Goal: Task Accomplishment & Management: Use online tool/utility

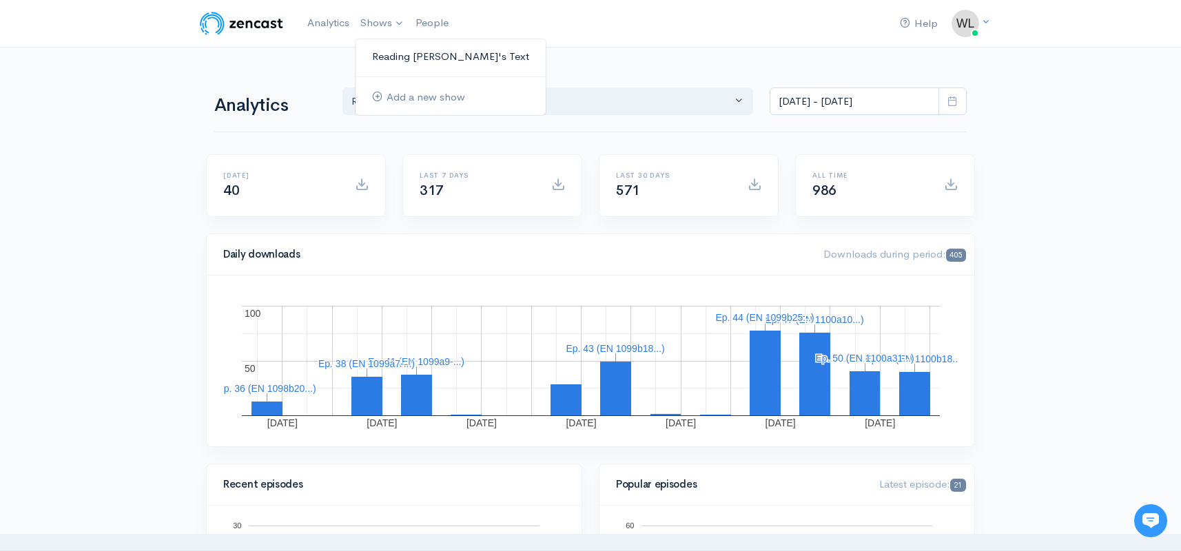
click at [390, 50] on link "Reading [PERSON_NAME]'s Text" at bounding box center [450, 57] width 190 height 24
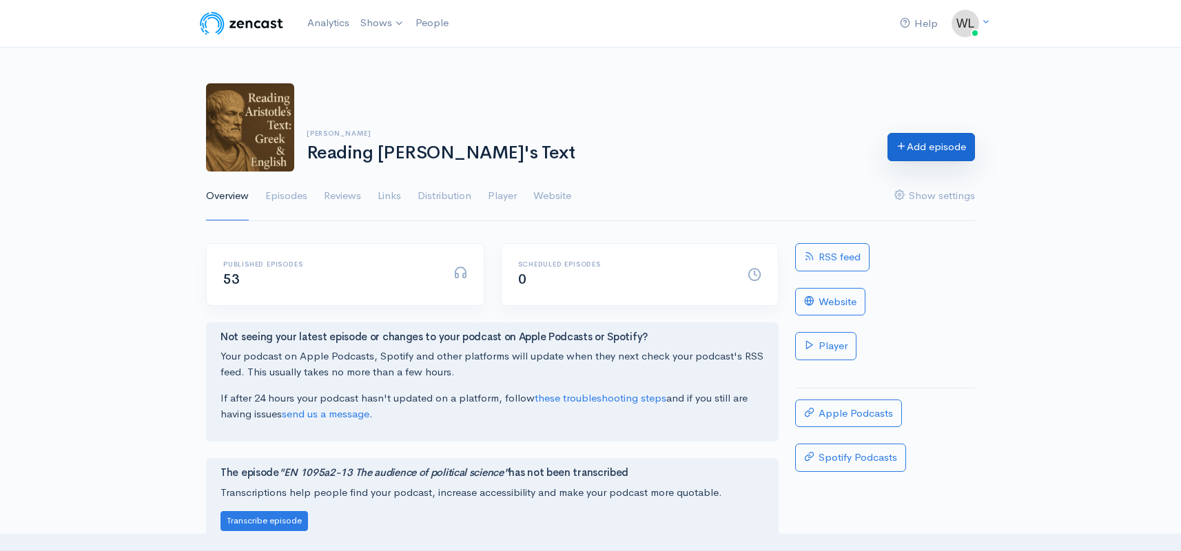
click at [924, 150] on link "Add episode" at bounding box center [930, 147] width 87 height 28
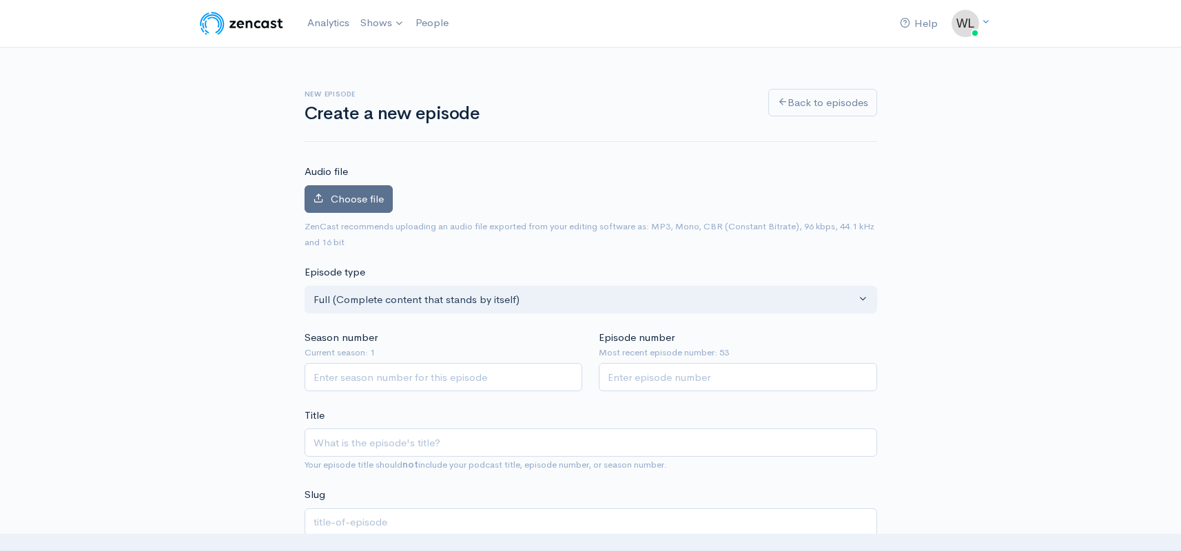
click at [376, 200] on span "Choose file" at bounding box center [357, 198] width 53 height 13
click at [0, 0] on input "Choose file" at bounding box center [0, 0] width 0 height 0
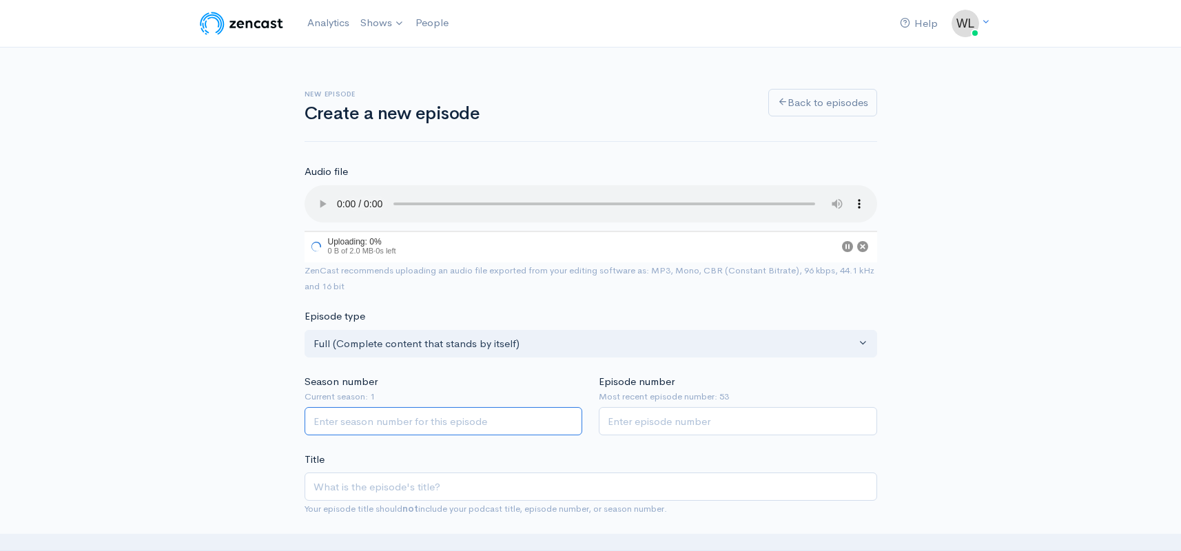
click at [428, 408] on input "Season number" at bounding box center [443, 421] width 278 height 28
type input "1"
click at [667, 407] on input "Episode number" at bounding box center [738, 421] width 278 height 28
type input "54"
click at [506, 374] on div "Season number Current season: 1 1" at bounding box center [443, 404] width 295 height 61
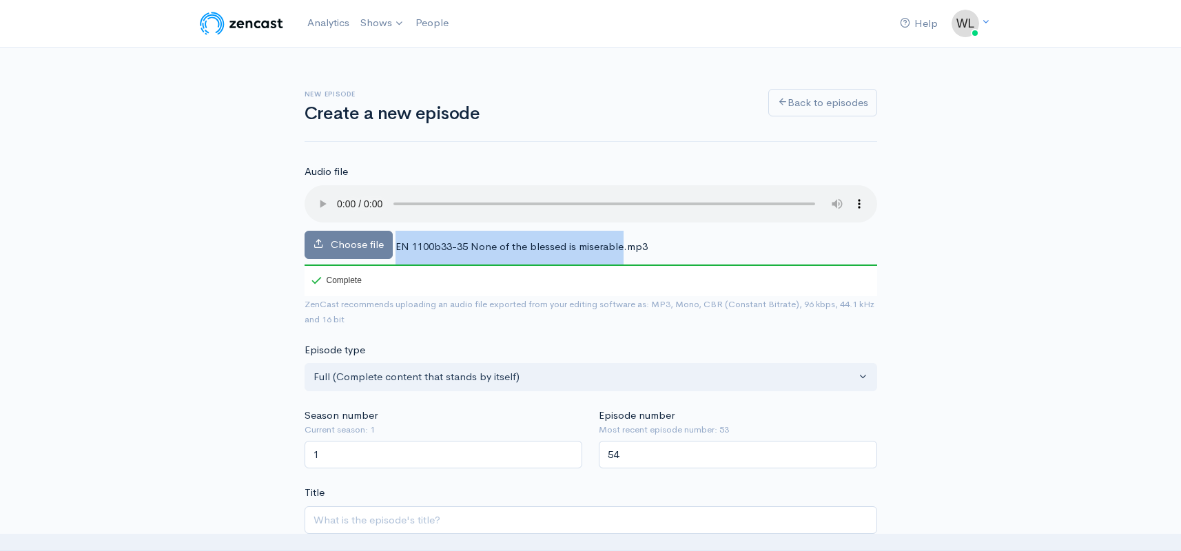
drag, startPoint x: 395, startPoint y: 228, endPoint x: 621, endPoint y: 218, distance: 226.8
click at [621, 218] on div "Choose file EN 1100b33-35 None of the blessed is miserable.mp3 100 Complete" at bounding box center [590, 240] width 572 height 111
copy div "EN 1100b33-35 None of the blessed is miserable"
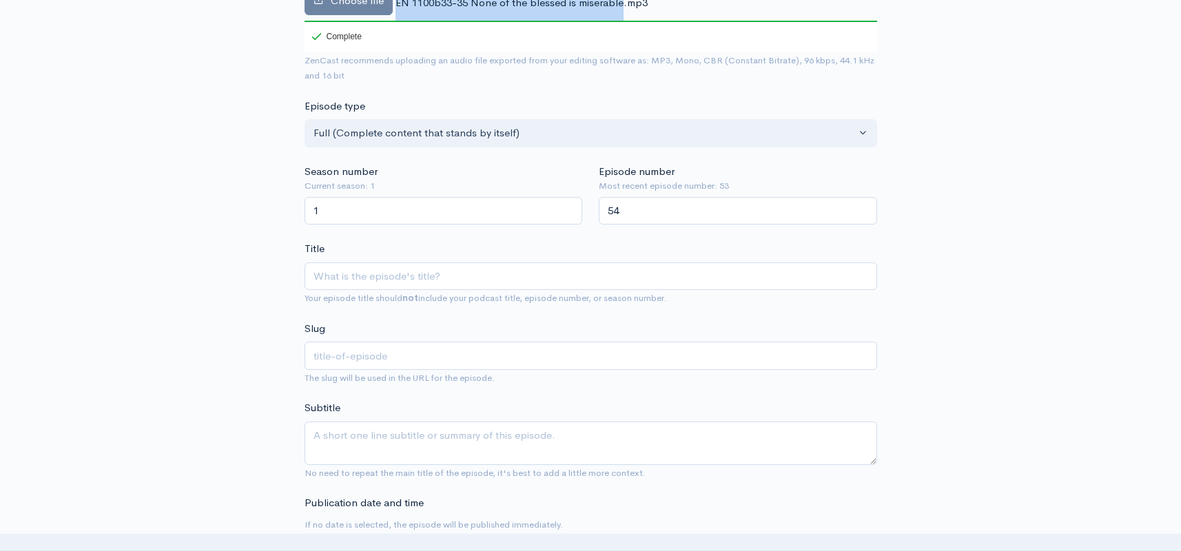
scroll to position [280, 0]
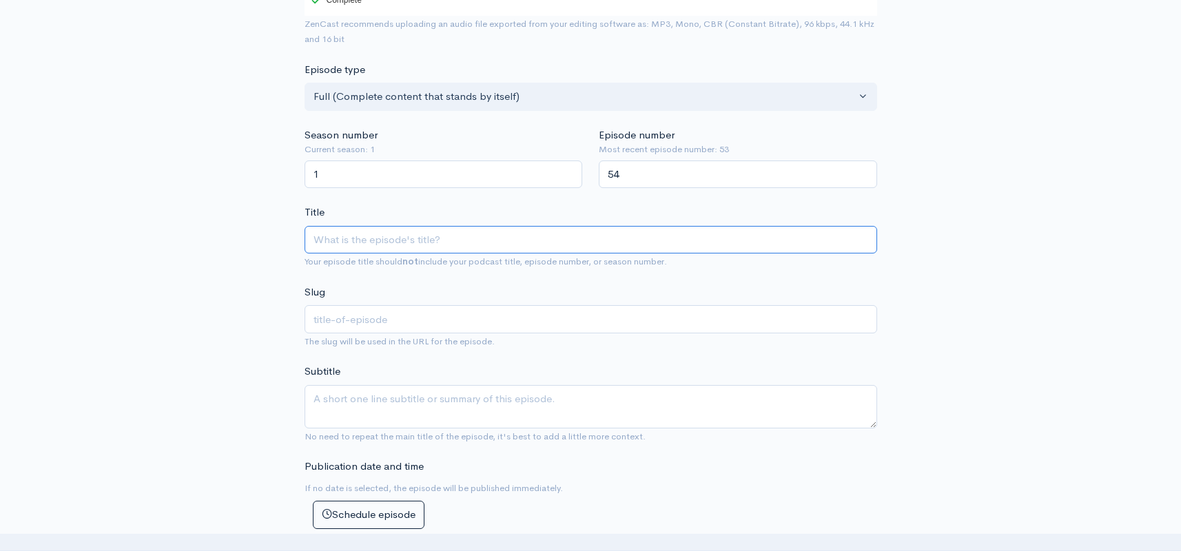
click at [472, 227] on input "Title" at bounding box center [590, 240] width 572 height 28
paste input "EN 1100b33-35 None of the blessed is miserable"
type input "EN 1100b33-35 None of the blessed is miserable"
type input "en-1100b33-35-none-of-the-blessed-is-miserable"
type input "EN 1100b33-35 None of the blessed is miserable"
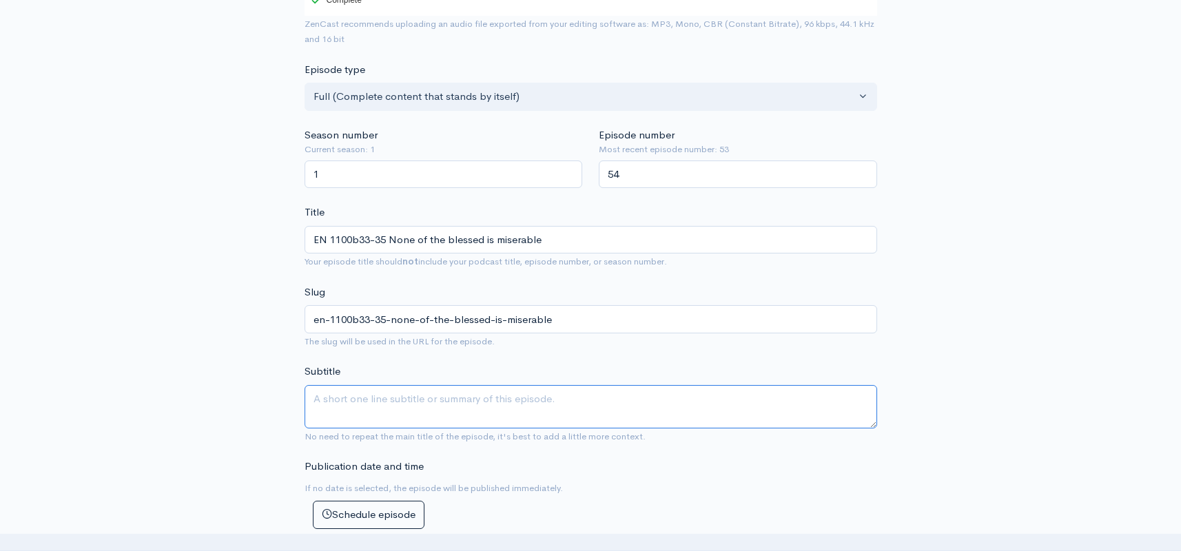
click at [539, 385] on textarea "Subtitle" at bounding box center [590, 406] width 572 height 43
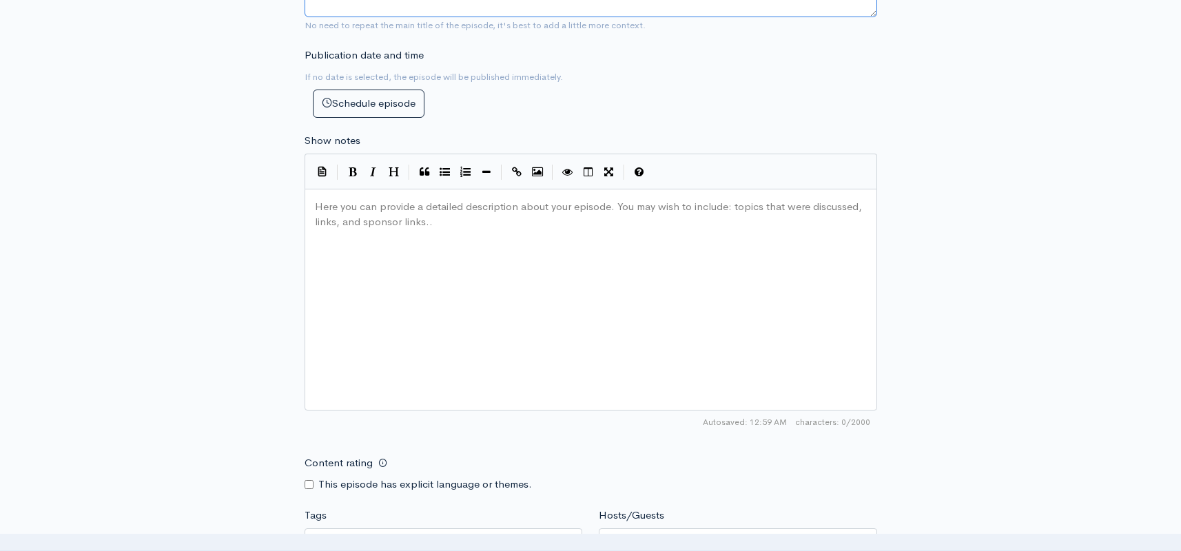
scroll to position [689, 0]
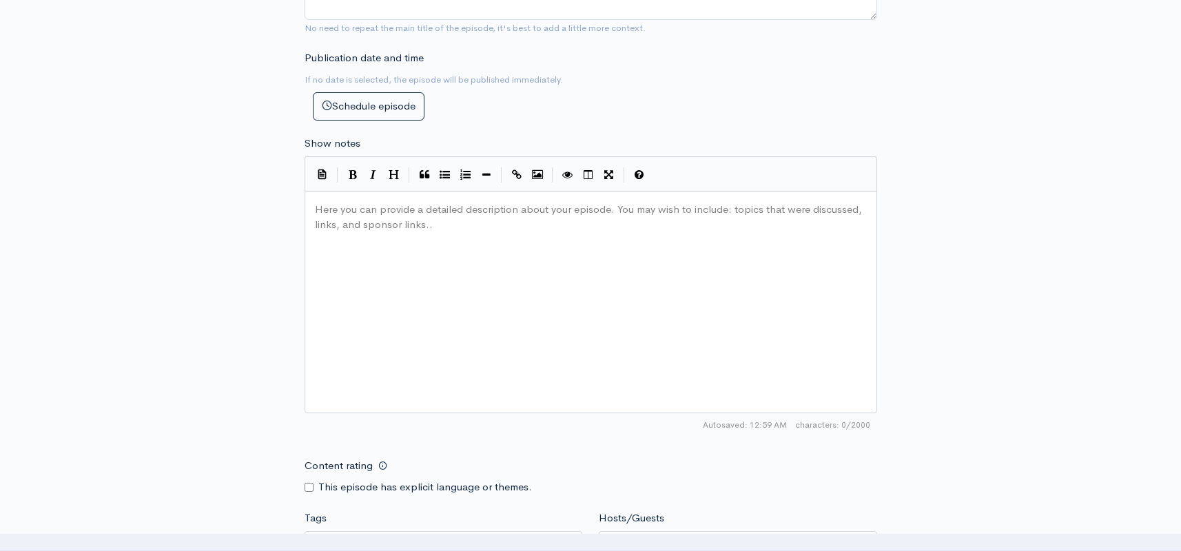
click at [402, 265] on div "Here you can provide a detailed description about your episode. You may wish to…" at bounding box center [608, 319] width 592 height 241
paste textarea "35"
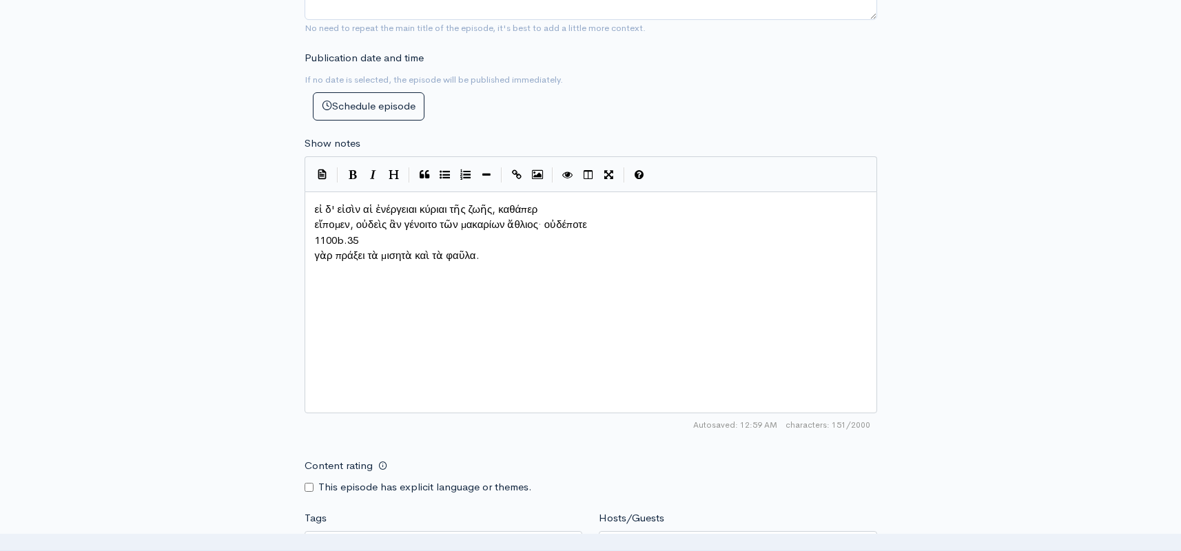
type textarea "1100b.35"
drag, startPoint x: 361, startPoint y: 231, endPoint x: 311, endPoint y: 233, distance: 49.6
click at [313, 218] on pre "εἴπομεν, οὐδεὶς ἂν γένοιτο τῶν μακαρίων ἄθλιος· οὐδέποτε" at bounding box center [590, 225] width 557 height 16
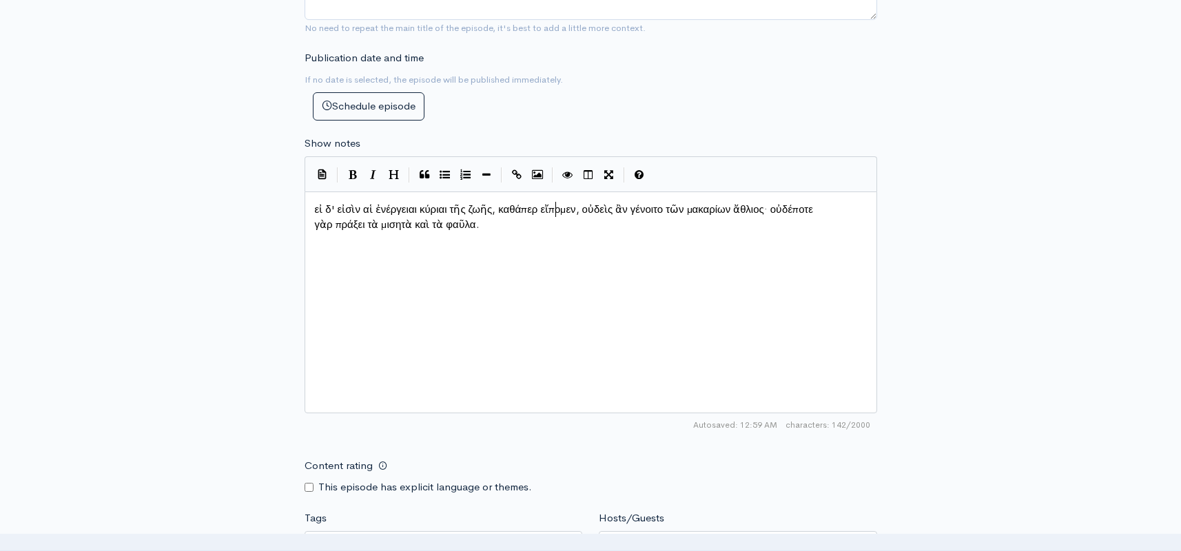
scroll to position [7, 3]
click at [316, 223] on span "γὰρ πράξει τὰ μισητὰ καὶ τὰ φαῦλα." at bounding box center [397, 224] width 165 height 13
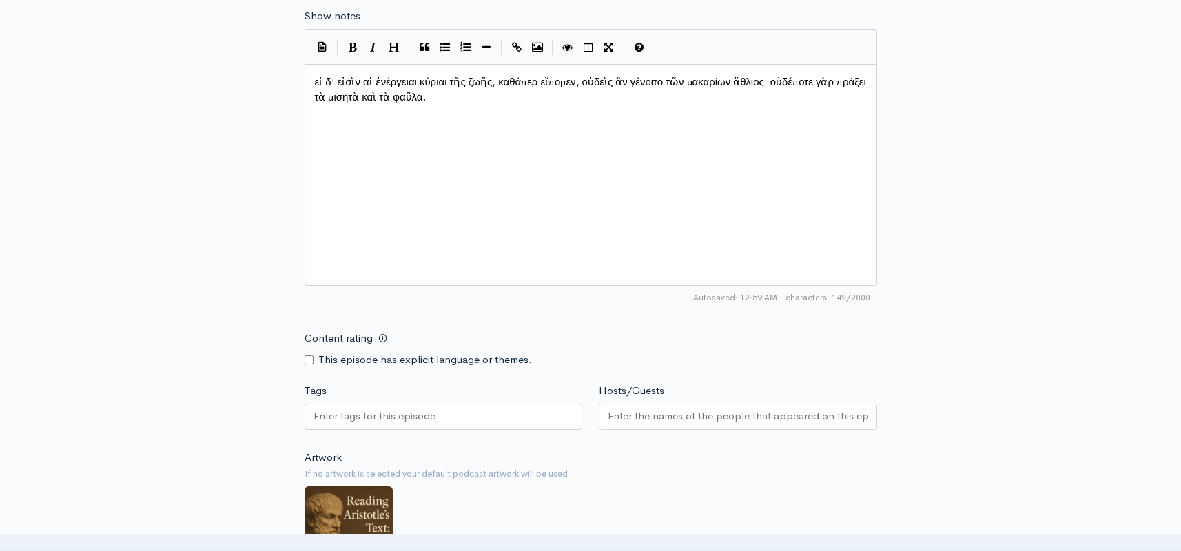
click at [392, 415] on input "Tags" at bounding box center [375, 416] width 124 height 16
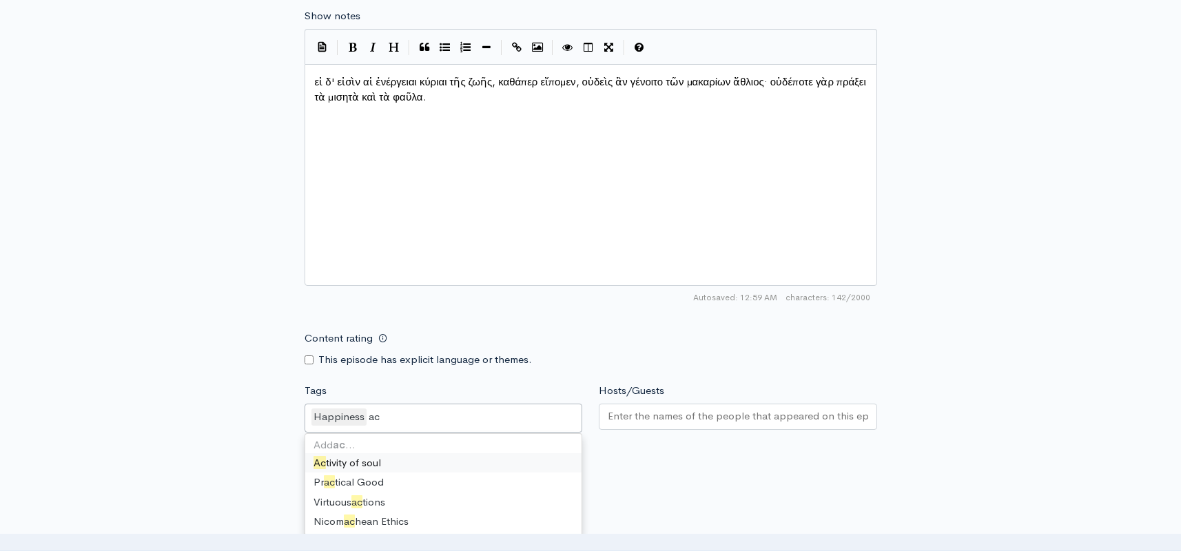
scroll to position [0, 0]
type input "acti"
drag, startPoint x: 712, startPoint y: 458, endPoint x: 685, endPoint y: 439, distance: 33.1
click at [703, 453] on div "Artwork If no artwork is selected your default podcast artwork will be used Cho…" at bounding box center [590, 536] width 572 height 169
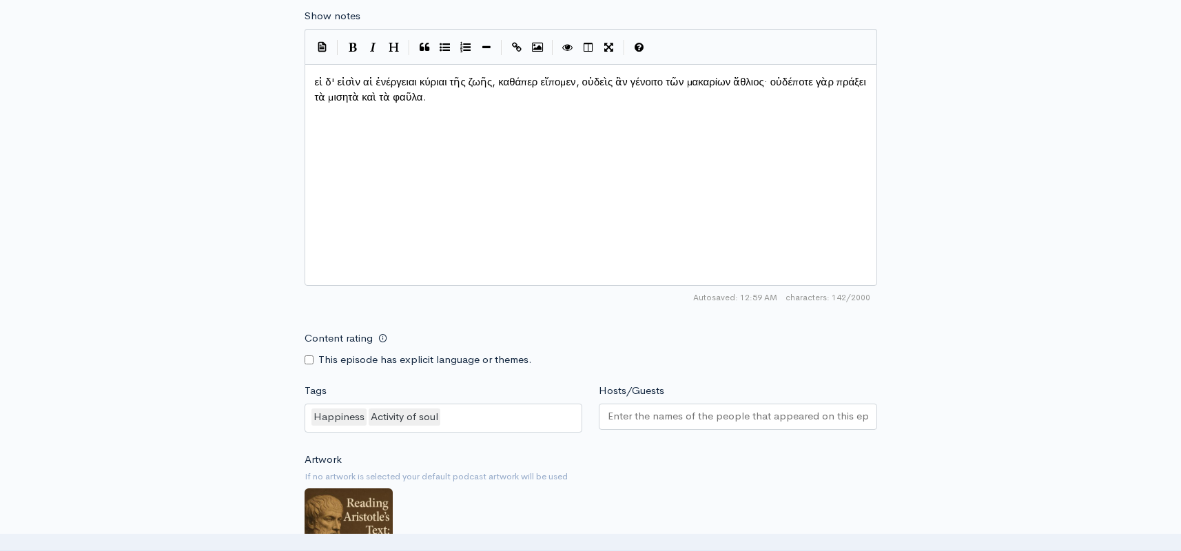
click at [664, 417] on input "Hosts/Guests" at bounding box center [737, 416] width 260 height 16
click at [689, 476] on small "If no artwork is selected your default podcast artwork will be used" at bounding box center [590, 477] width 572 height 14
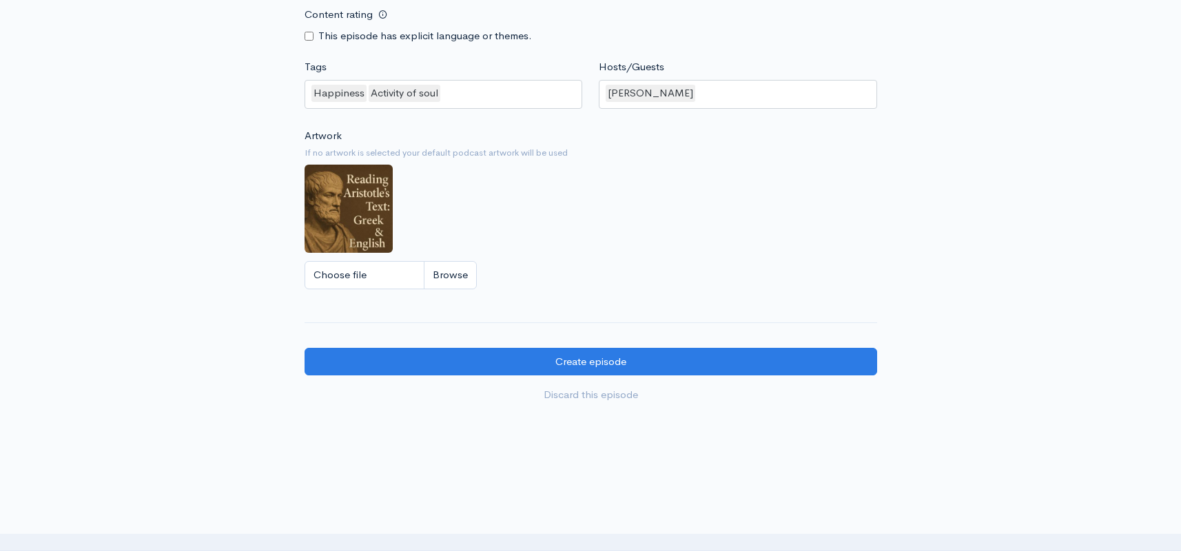
scroll to position [1141, 0]
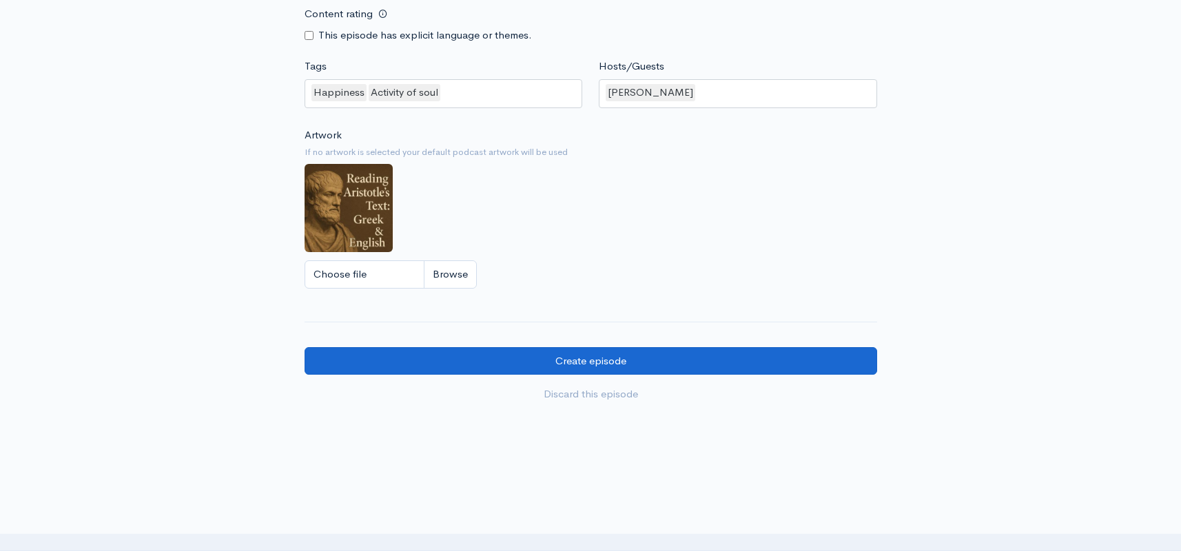
click at [551, 360] on input "Create episode" at bounding box center [590, 361] width 572 height 28
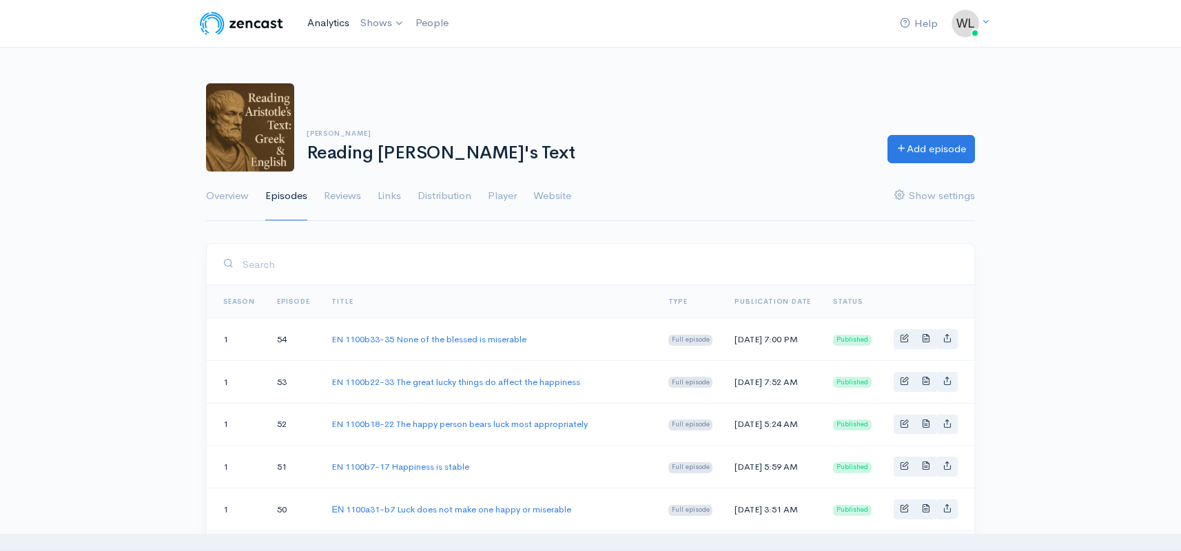
click at [338, 25] on link "Analytics" at bounding box center [328, 23] width 53 height 30
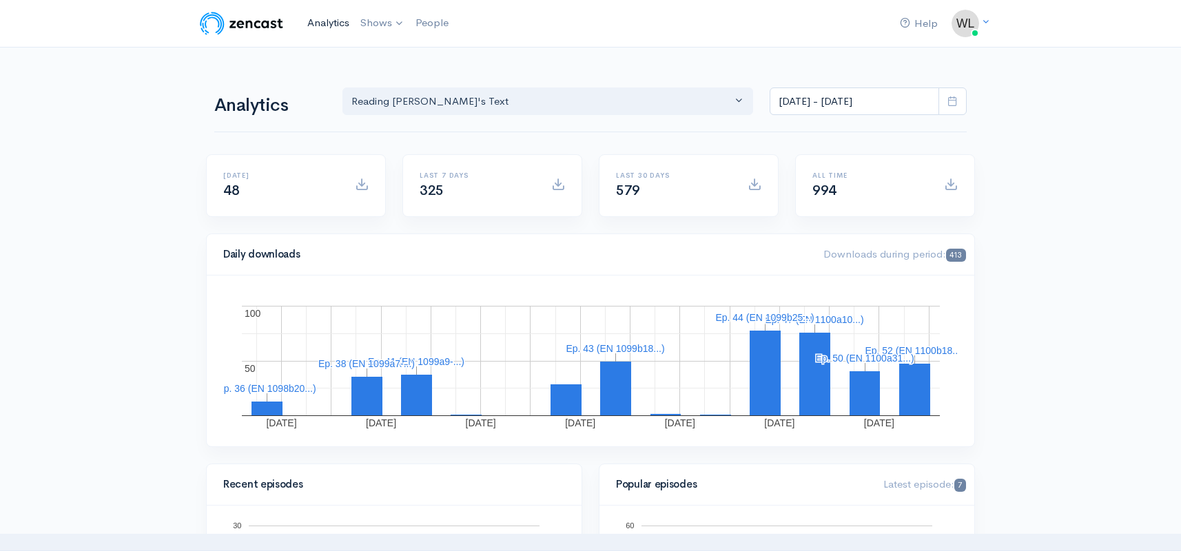
click at [320, 24] on link "Analytics" at bounding box center [328, 23] width 53 height 30
click at [403, 50] on link "Reading [PERSON_NAME]'s Text" at bounding box center [450, 57] width 190 height 24
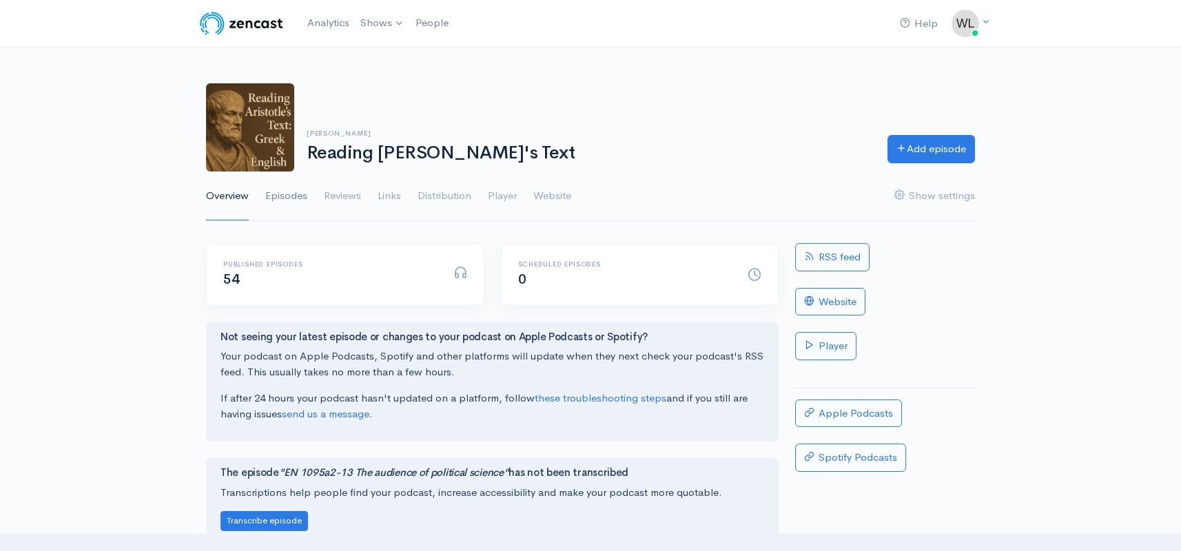
click at [295, 200] on link "Episodes" at bounding box center [286, 197] width 42 height 50
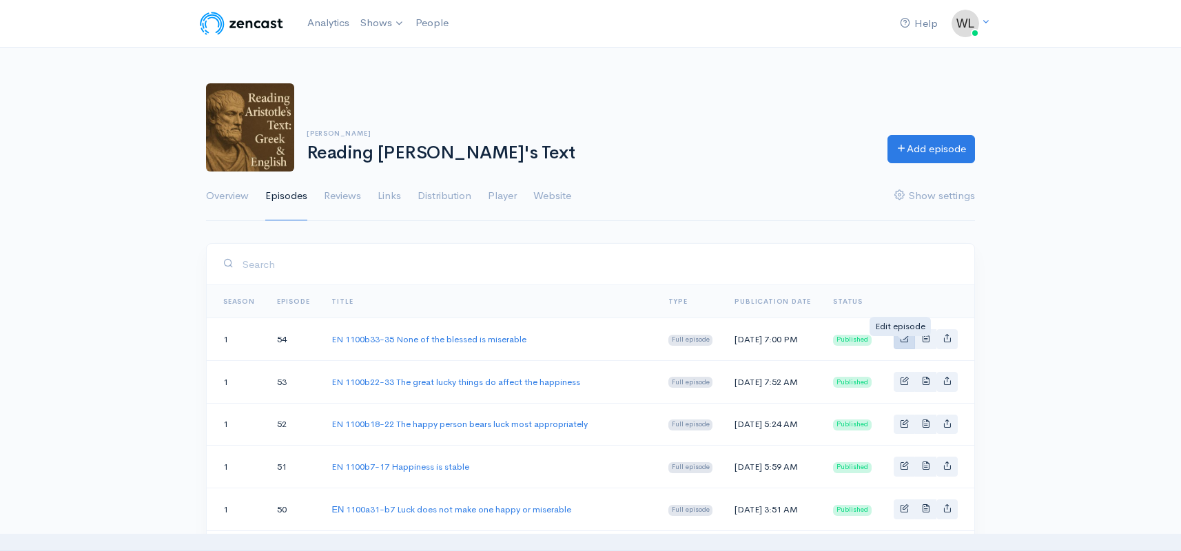
click at [902, 342] on span "Basic example" at bounding box center [904, 337] width 9 height 9
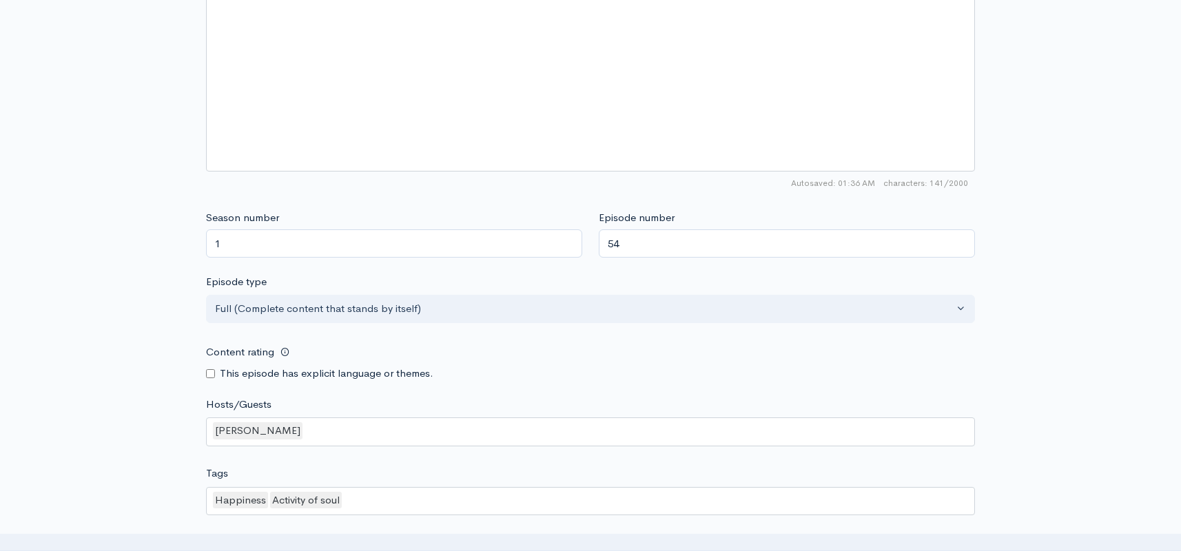
scroll to position [1122, 0]
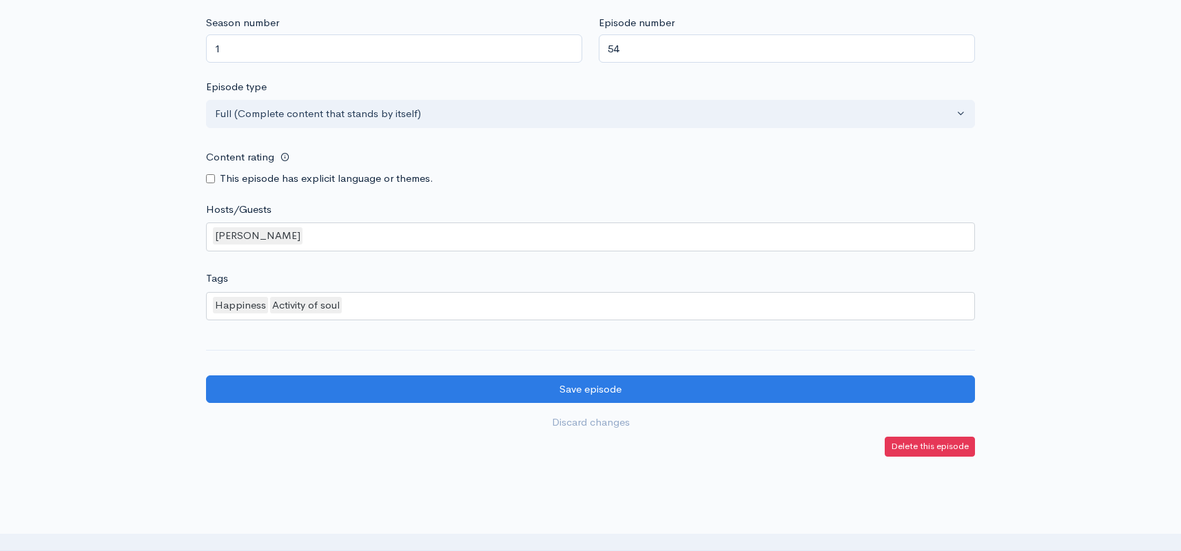
click at [904, 440] on small "Delete this episode" at bounding box center [930, 446] width 78 height 12
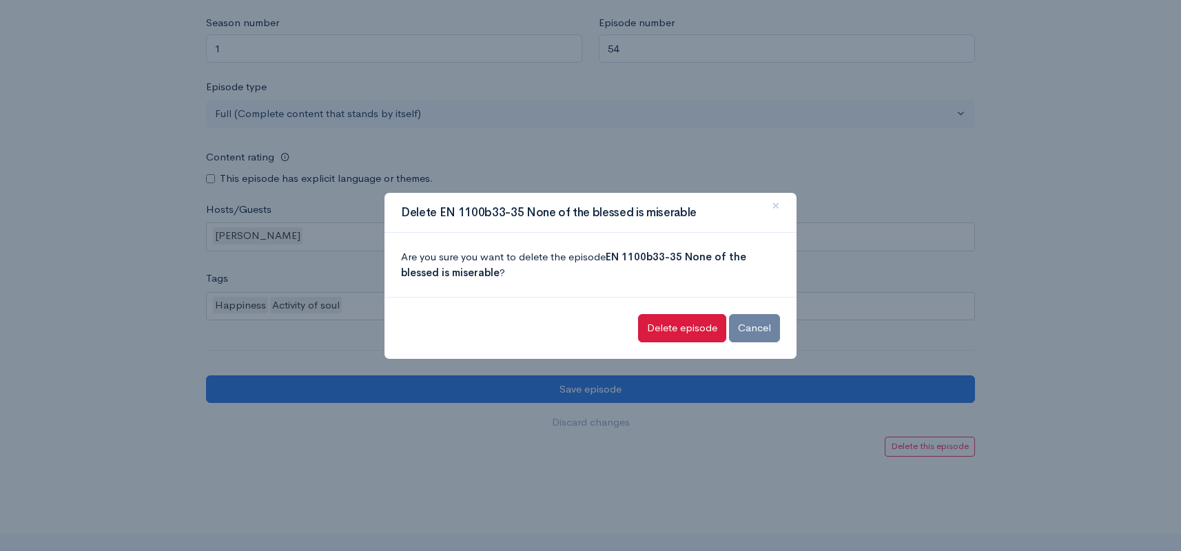
click at [696, 328] on input "Delete episode" at bounding box center [682, 328] width 88 height 28
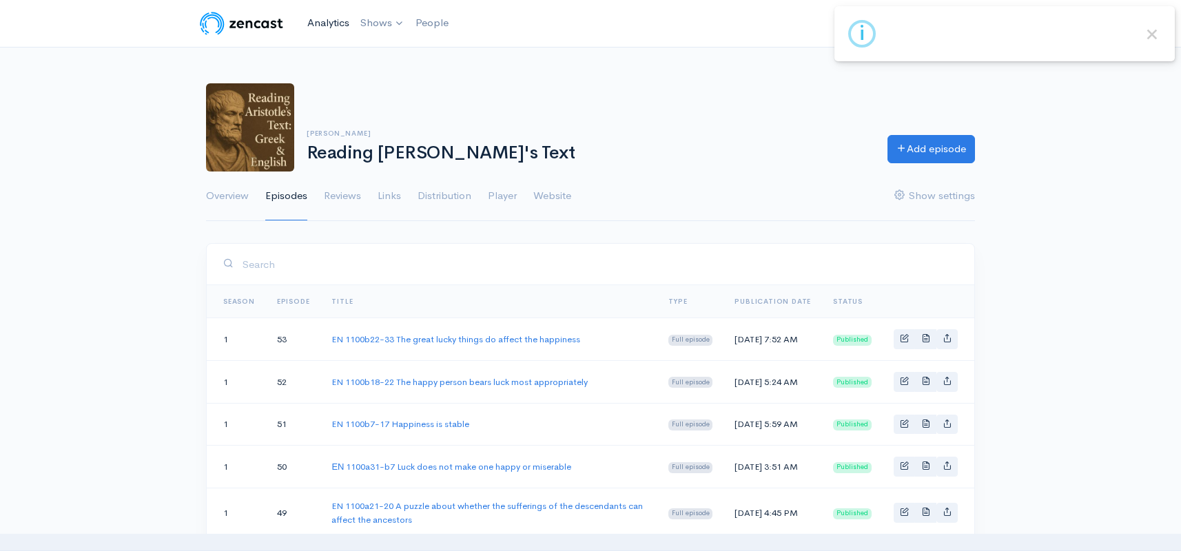
click at [329, 25] on link "Analytics" at bounding box center [328, 23] width 53 height 30
